Goal: Information Seeking & Learning: Find specific fact

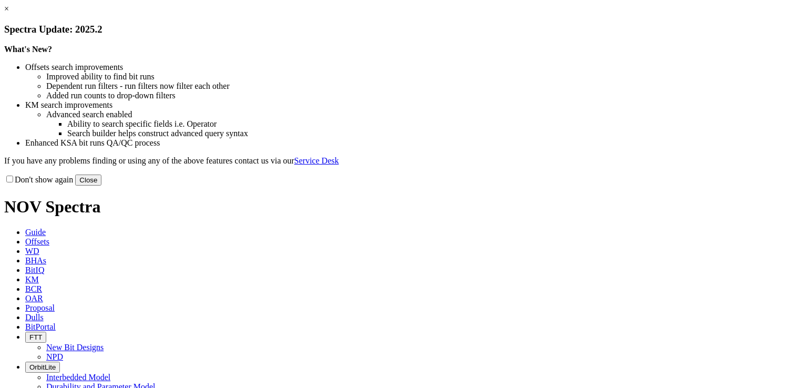
click at [9, 13] on link "×" at bounding box center [6, 8] width 5 height 9
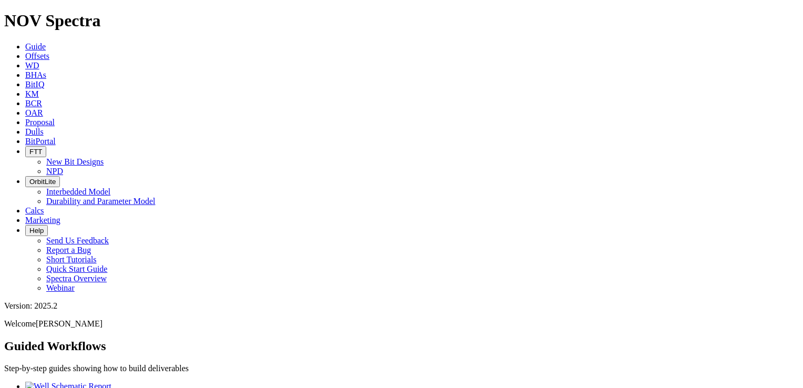
click at [49, 51] on span "Offsets" at bounding box center [37, 55] width 24 height 9
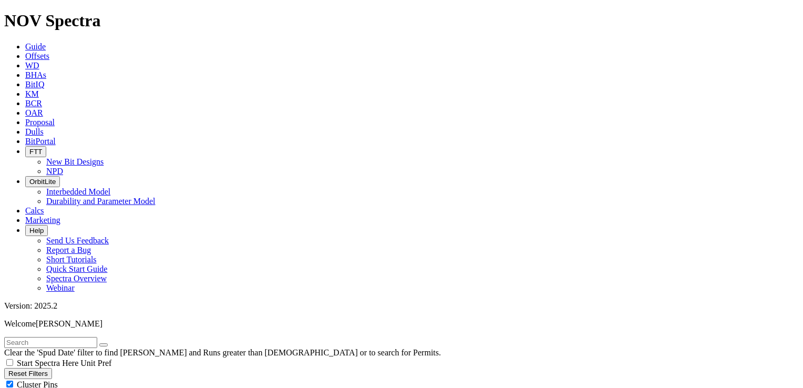
scroll to position [105, 0]
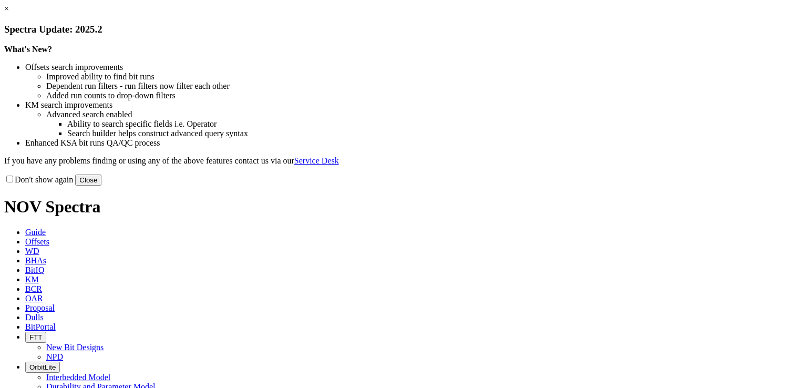
click at [101, 185] on button "Close" at bounding box center [88, 179] width 26 height 11
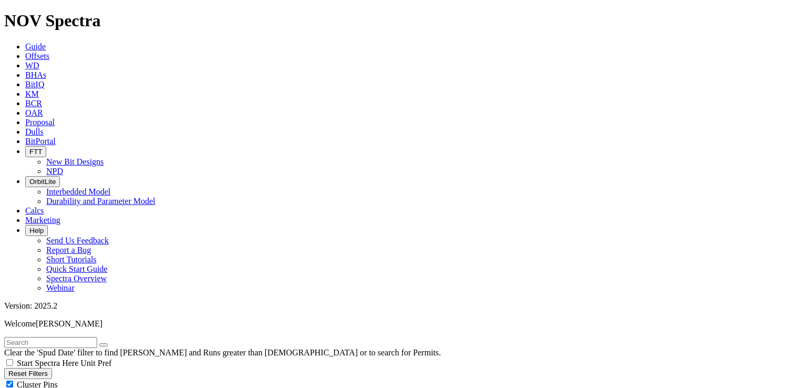
scroll to position [210, 0]
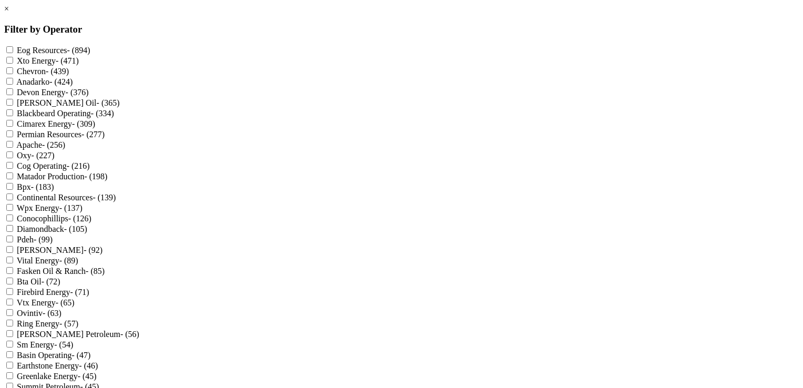
scroll to position [0, 0]
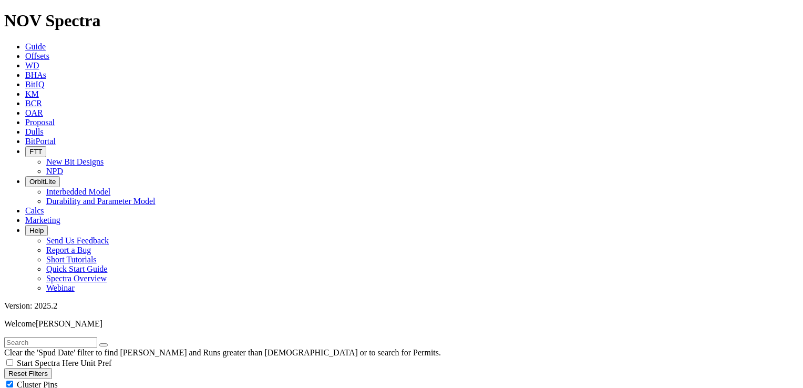
click at [97, 337] on input "text" at bounding box center [50, 342] width 93 height 11
drag, startPoint x: 57, startPoint y: 47, endPoint x: -2, endPoint y: 36, distance: 59.9
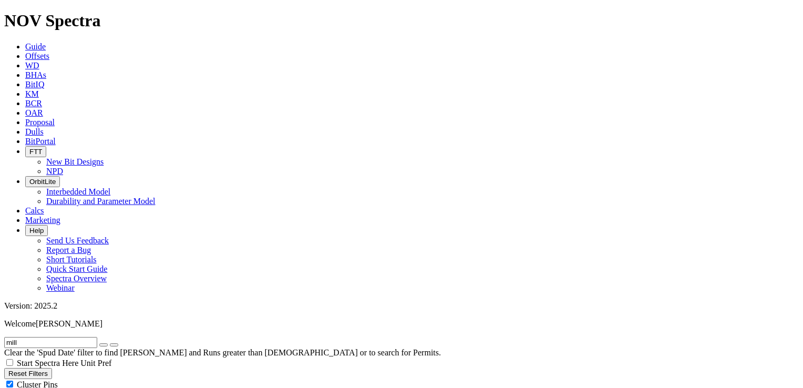
drag, startPoint x: 91, startPoint y: 42, endPoint x: -2, endPoint y: 45, distance: 93.0
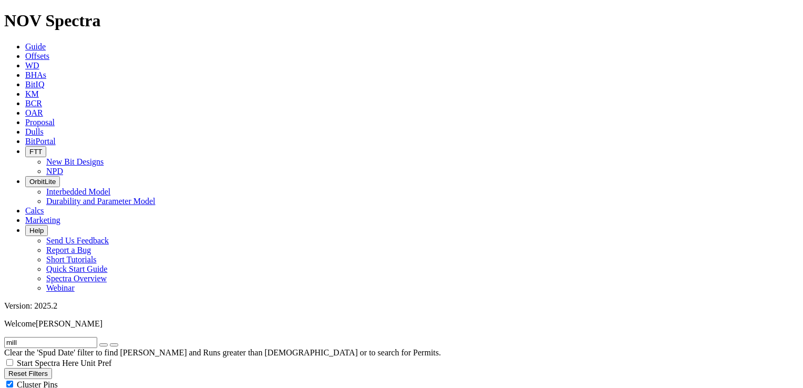
type input "mar"
